Goal: Transaction & Acquisition: Purchase product/service

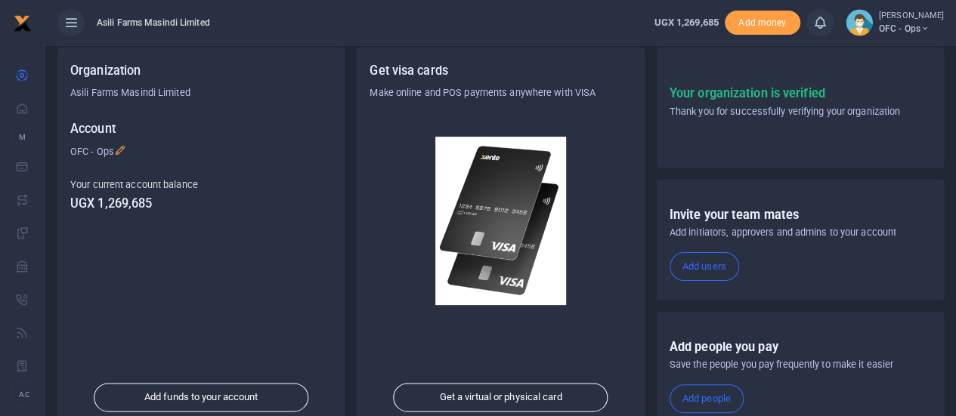
scroll to position [262, 0]
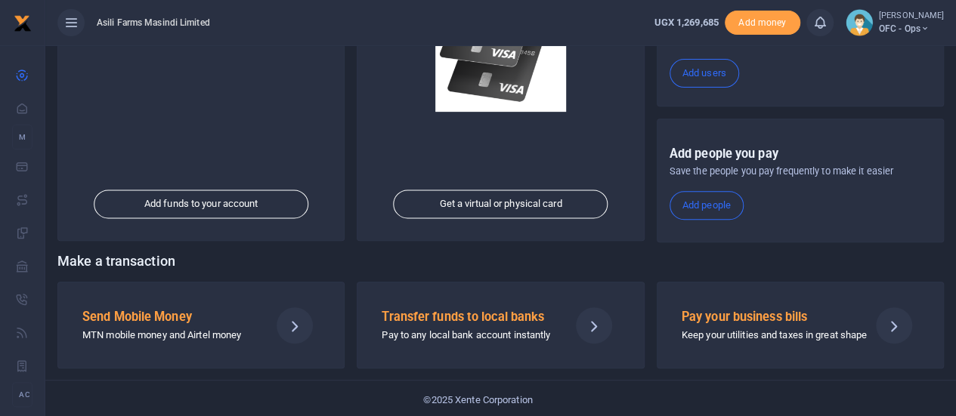
click at [203, 322] on div "Send Mobile Money MTN mobile money and Airtel money" at bounding box center [169, 325] width 187 height 36
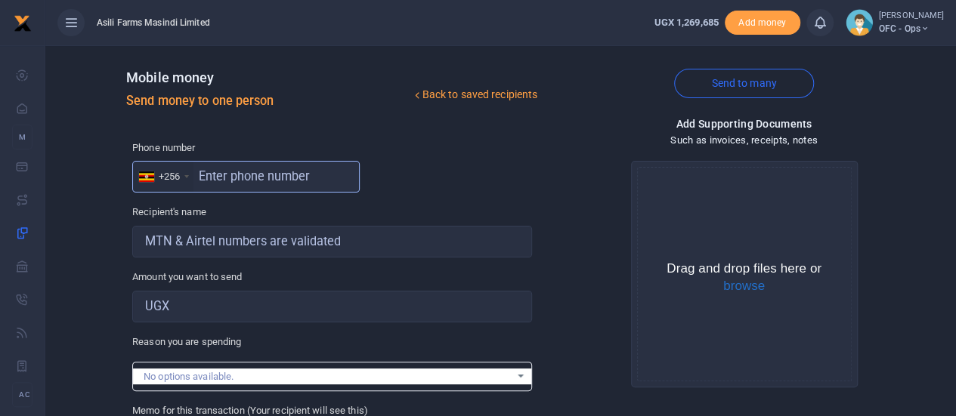
click at [238, 175] on input "text" at bounding box center [246, 177] width 228 height 32
type input "775280092"
type input "[PERSON_NAME]"
type input "775280092"
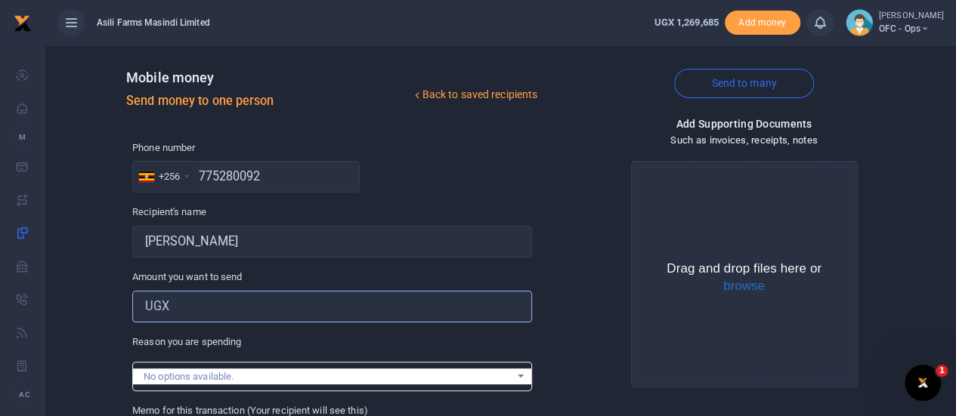
click at [264, 306] on input "Amount you want to send" at bounding box center [332, 307] width 400 height 32
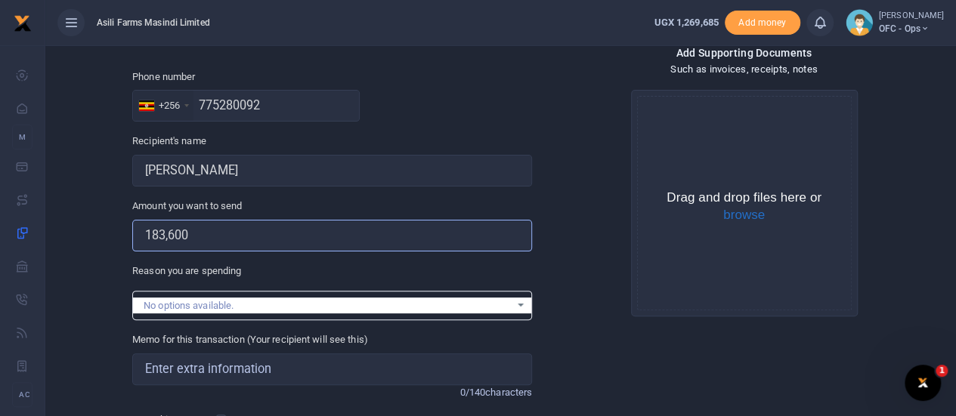
scroll to position [151, 0]
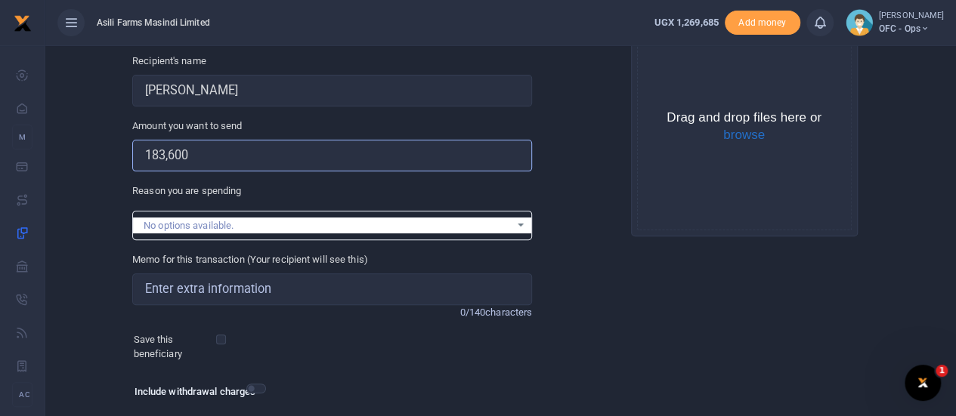
type input "183,600"
click at [205, 296] on input "Memo for this transaction (Your recipient will see this)" at bounding box center [332, 290] width 400 height 32
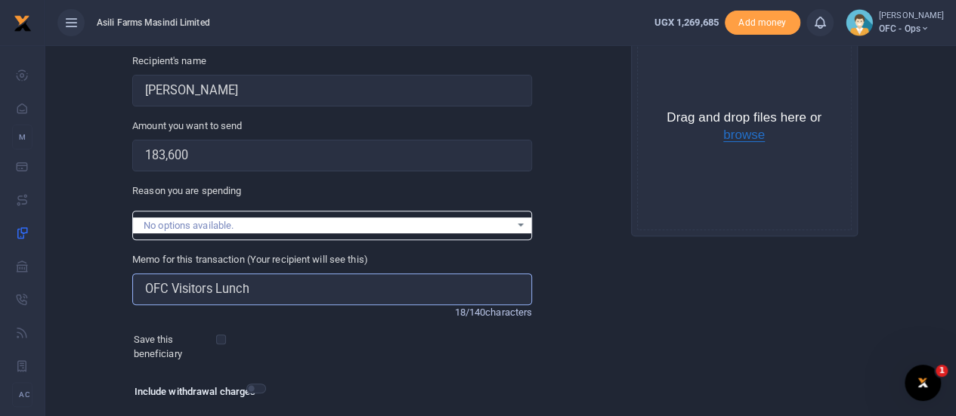
type input "OFC Visitors Lunch"
click at [728, 137] on button "browse" at bounding box center [744, 135] width 42 height 14
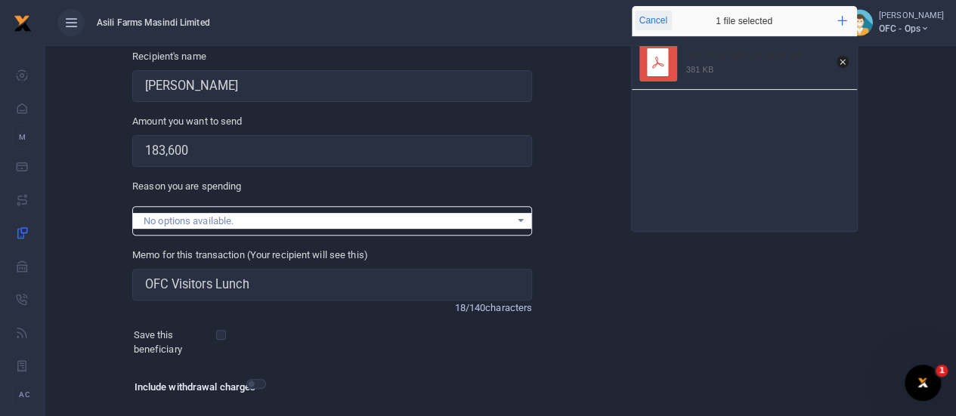
scroll to position [251, 0]
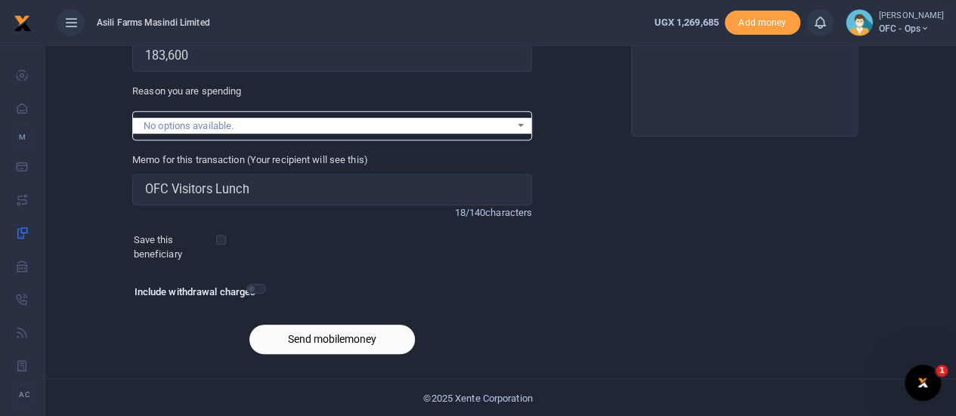
click at [283, 342] on button "Send mobilemoney" at bounding box center [332, 339] width 166 height 29
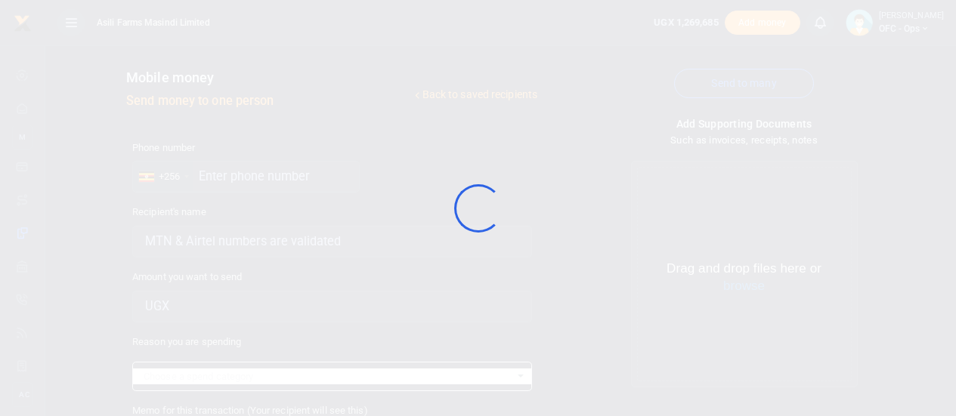
scroll to position [251, 0]
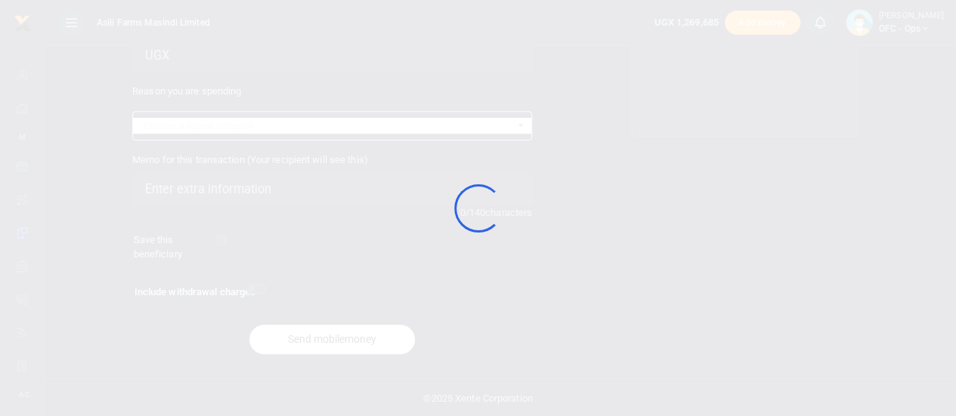
select select
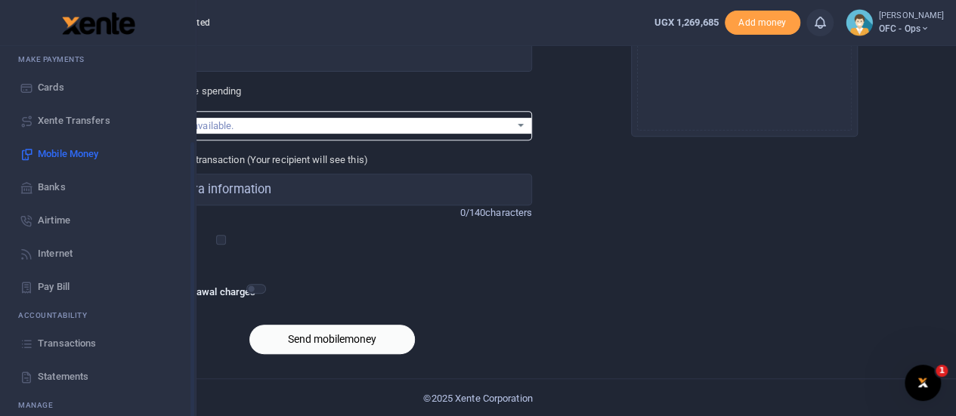
scroll to position [122, 0]
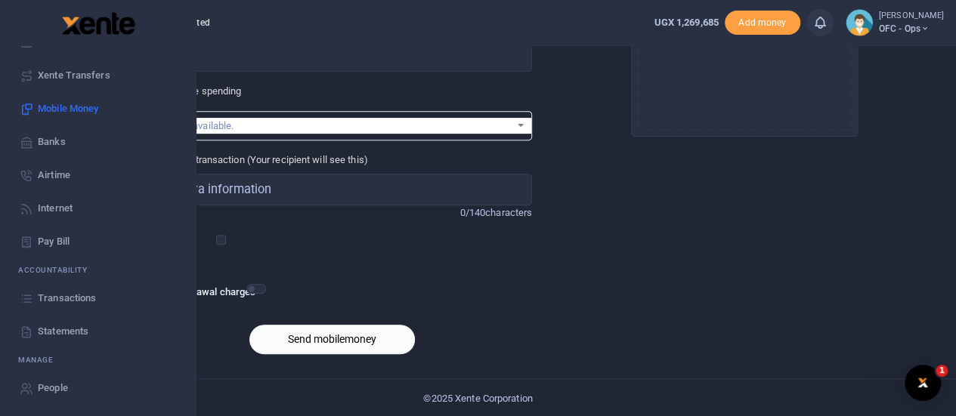
click at [53, 296] on span "Transactions" at bounding box center [67, 298] width 58 height 15
